Goal: Check status: Check status

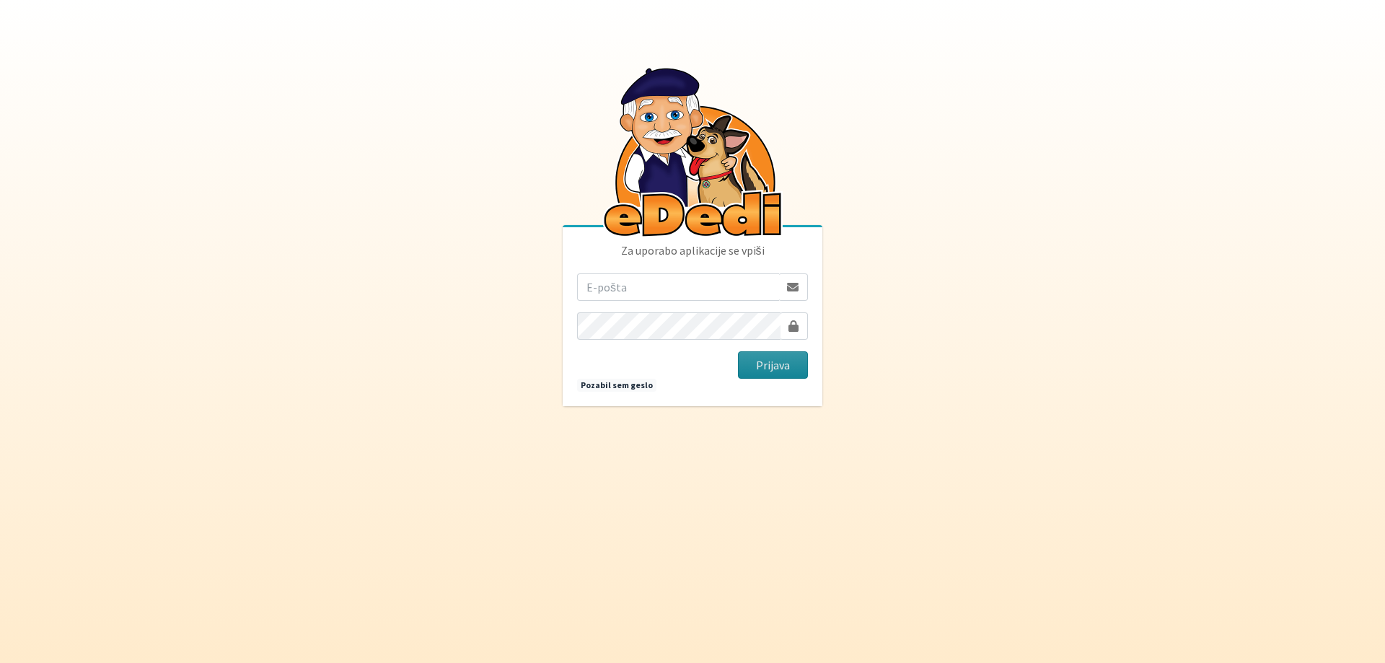
type input "rzaletel@gmail.com"
click at [786, 365] on button "Prijava" at bounding box center [773, 364] width 70 height 27
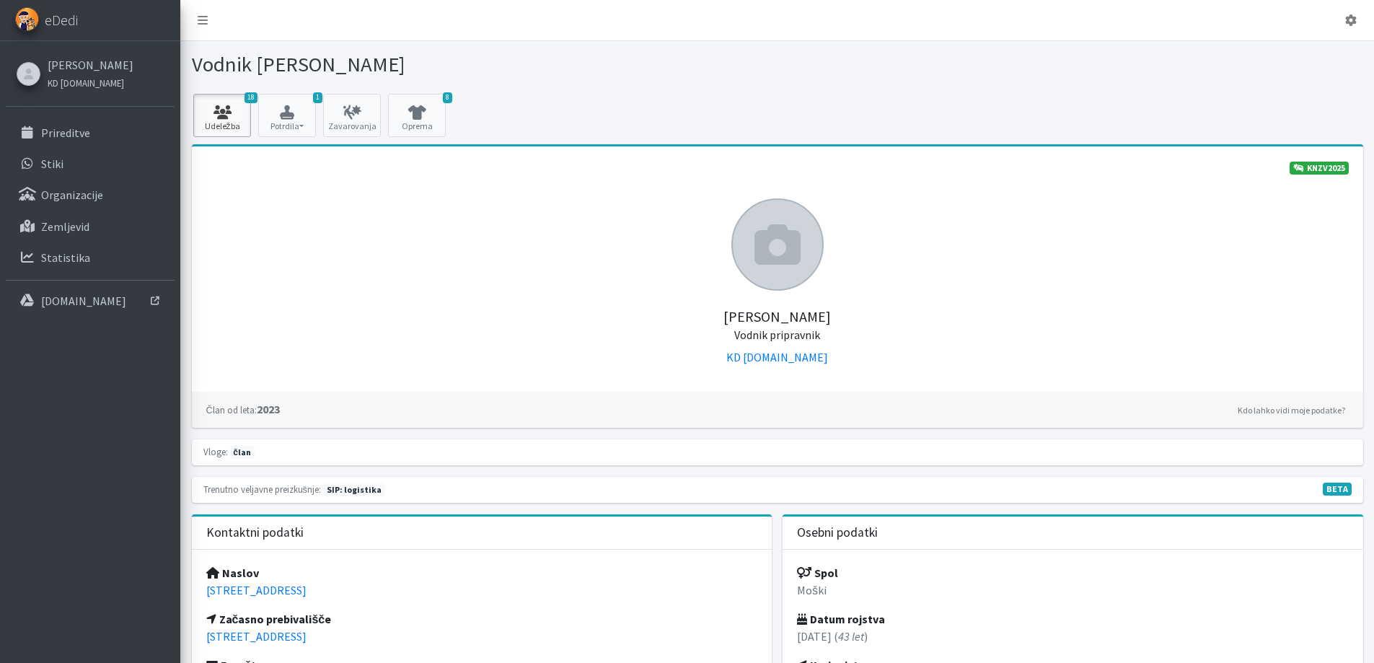
click at [229, 112] on icon at bounding box center [222, 112] width 49 height 14
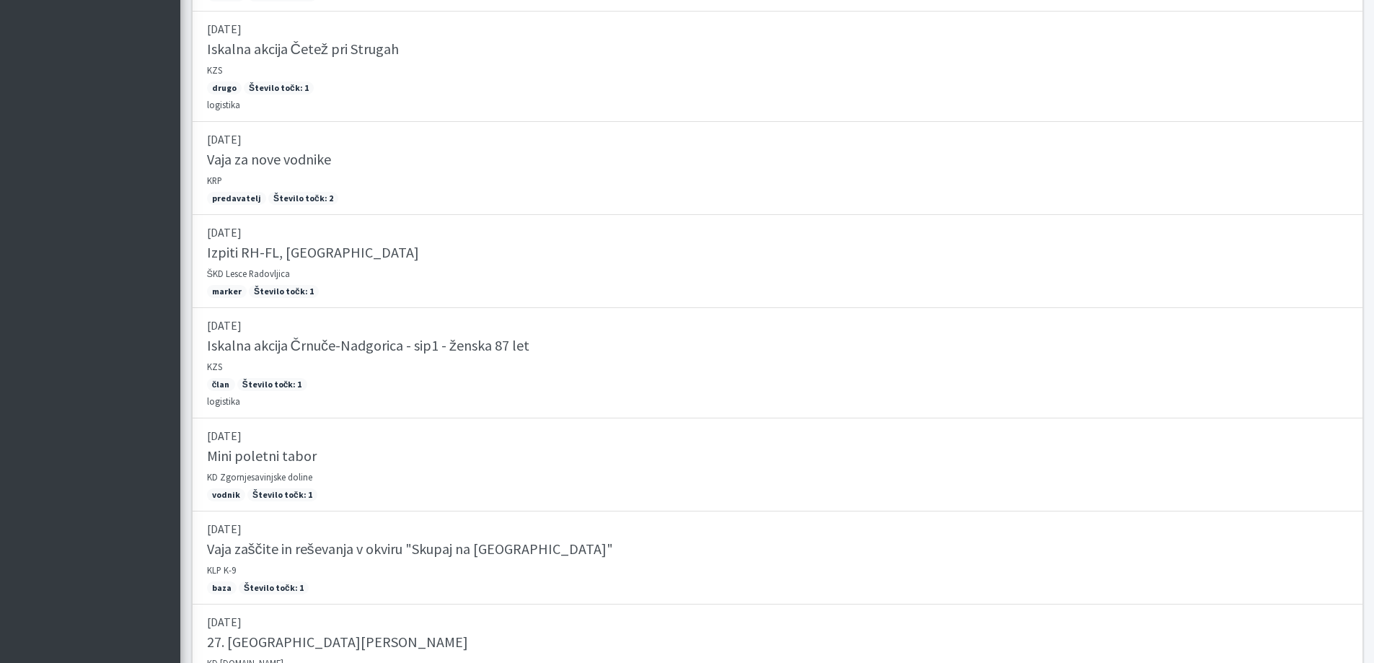
scroll to position [1472, 0]
